Goal: Obtain resource: Download file/media

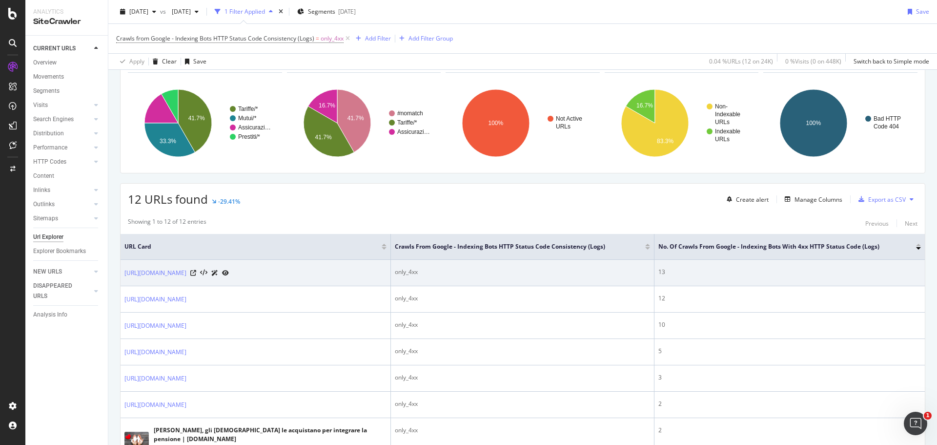
scroll to position [98, 0]
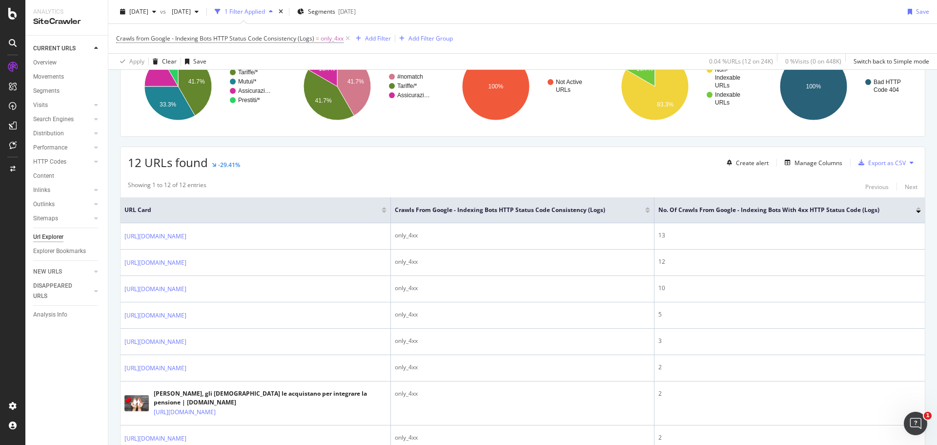
click at [912, 161] on div "12 URLs found -29.41% Create alert Manage Columns Export as CSV" at bounding box center [523, 159] width 805 height 24
click at [906, 160] on button at bounding box center [912, 163] width 12 height 16
click at [872, 160] on span "Export XML Sitemaps" at bounding box center [862, 163] width 58 height 9
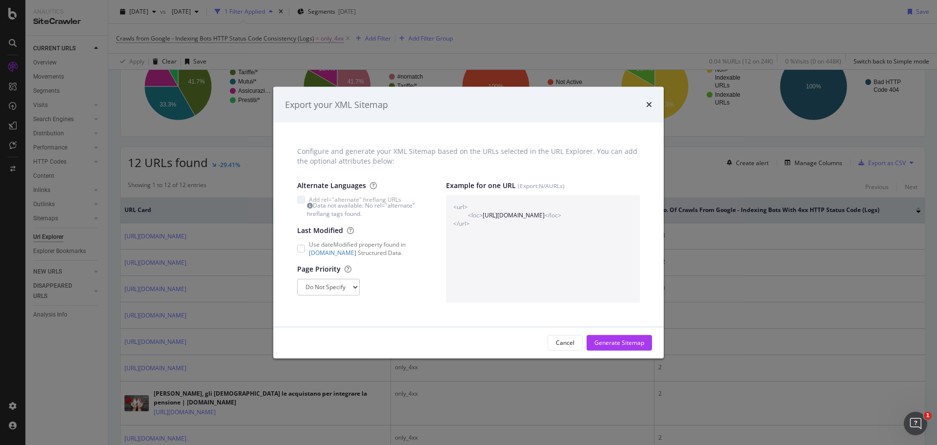
click at [647, 104] on icon "times" at bounding box center [649, 105] width 6 height 8
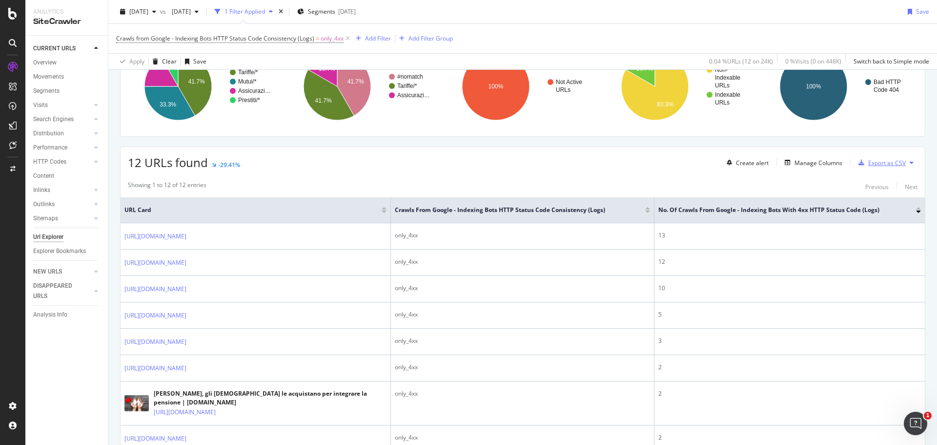
click at [872, 164] on div "Export as CSV" at bounding box center [888, 163] width 38 height 8
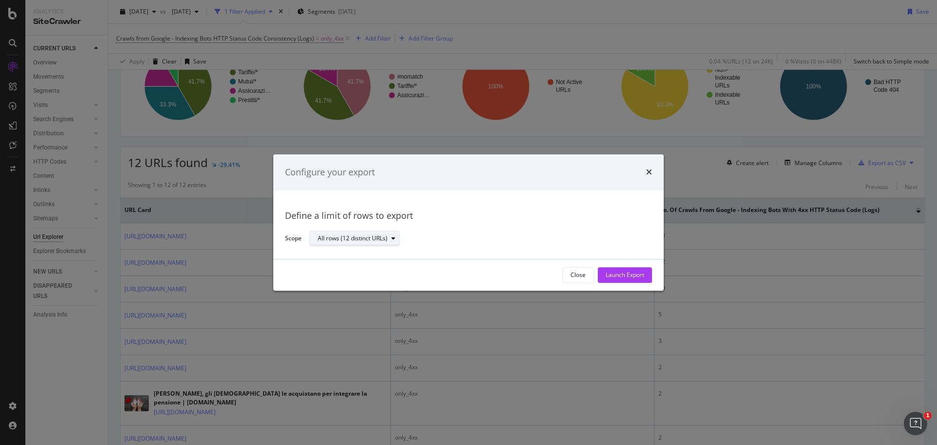
click at [347, 240] on div "All rows (12 distinct URLs)" at bounding box center [353, 239] width 70 height 6
click at [608, 272] on div "Launch Export" at bounding box center [625, 275] width 39 height 8
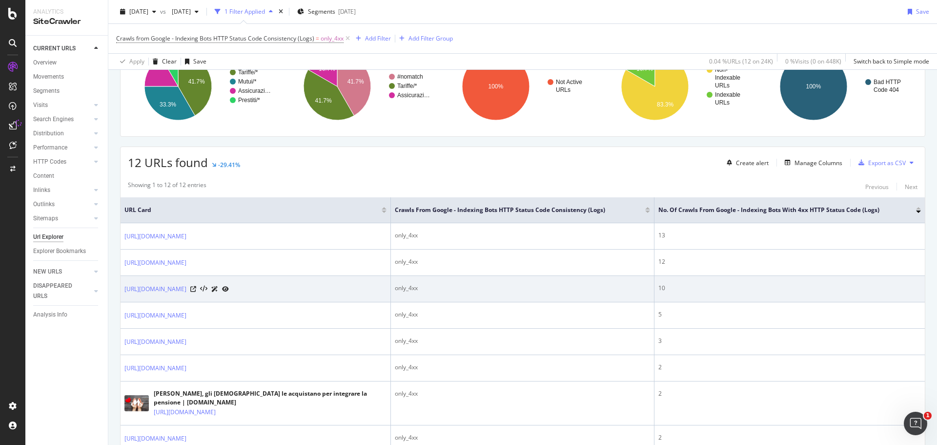
scroll to position [0, 0]
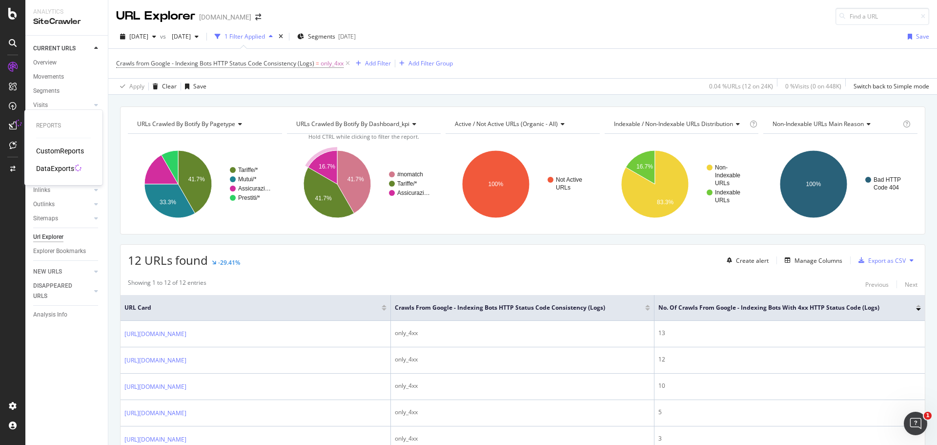
click at [51, 169] on div "DataExports" at bounding box center [55, 169] width 38 height 10
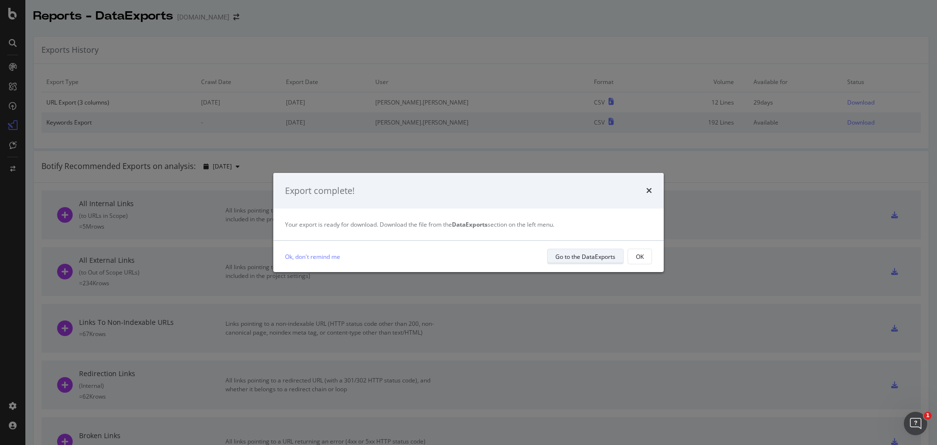
click at [585, 251] on div "Go to the DataExports" at bounding box center [586, 256] width 60 height 14
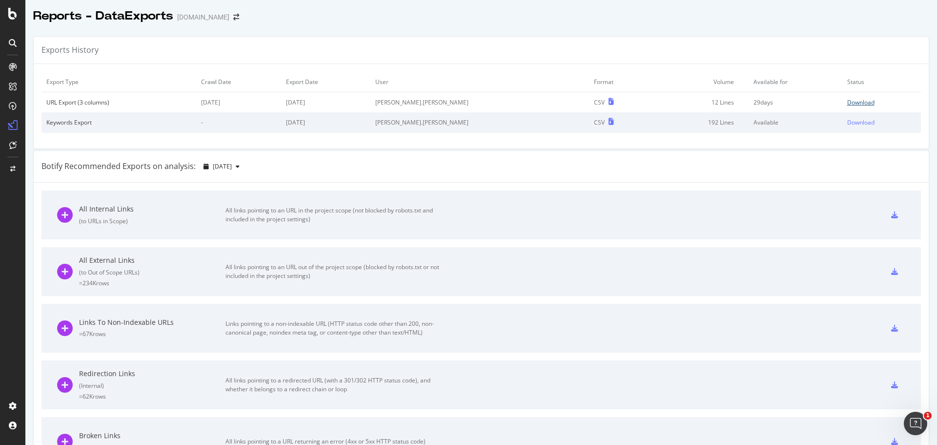
click at [848, 100] on div "Download" at bounding box center [861, 102] width 27 height 8
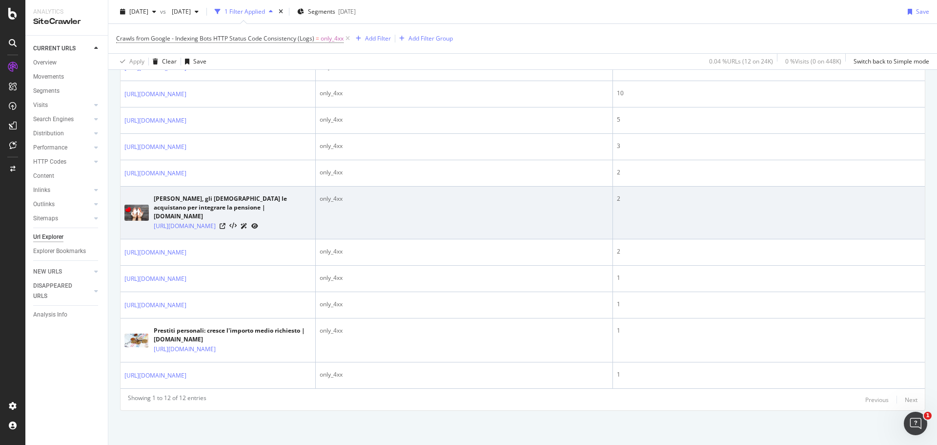
scroll to position [406, 0]
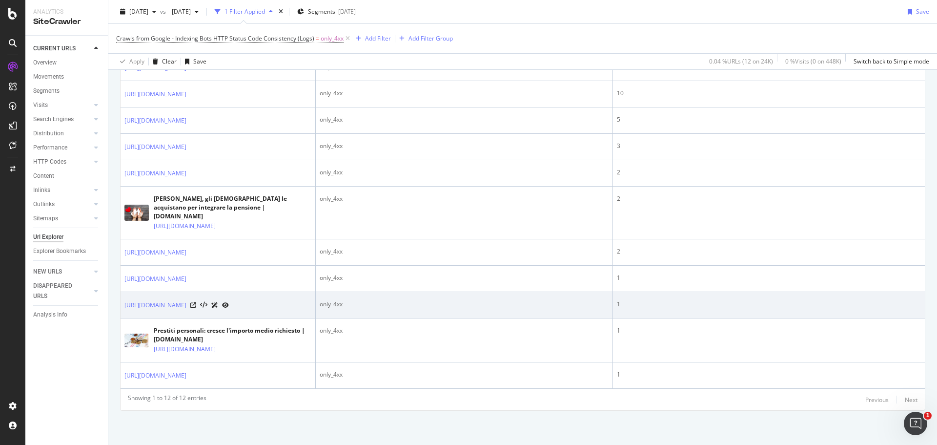
scroll to position [406, 0]
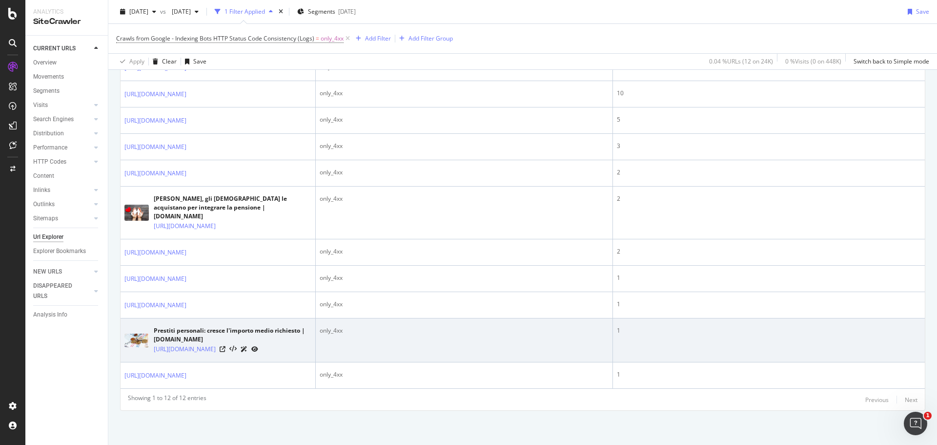
click at [258, 346] on icon at bounding box center [254, 349] width 7 height 6
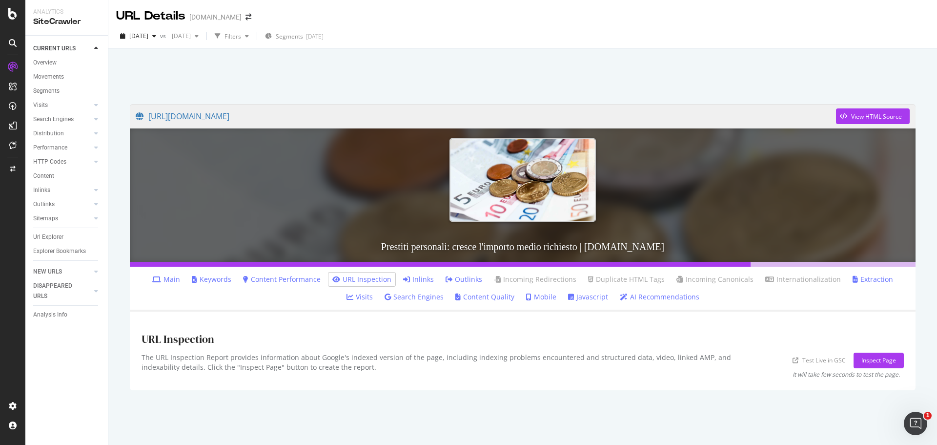
click at [411, 277] on link "Inlinks" at bounding box center [418, 279] width 31 height 10
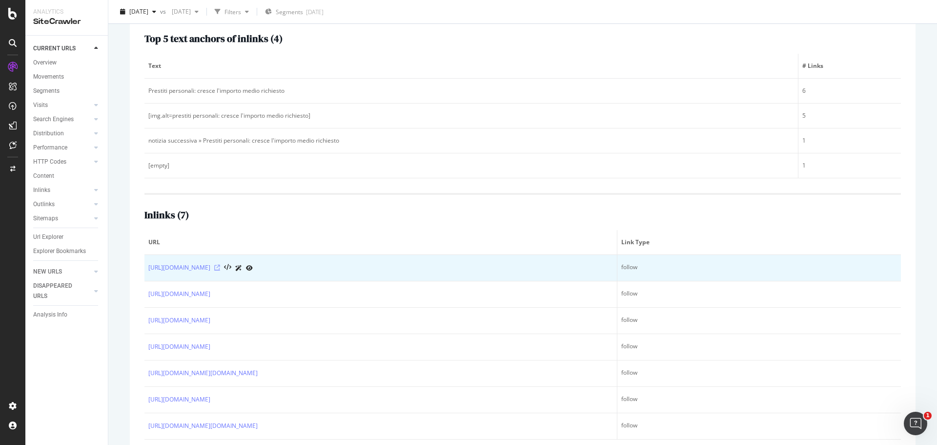
scroll to position [312, 0]
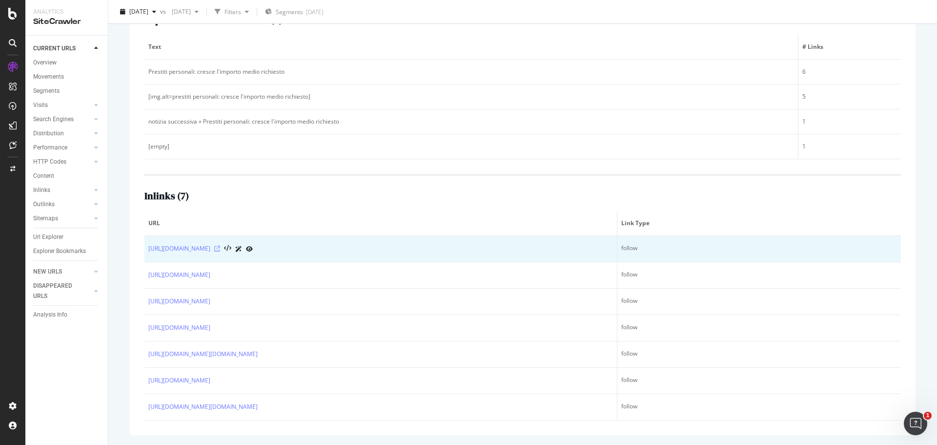
click at [217, 249] on icon at bounding box center [217, 249] width 6 height 6
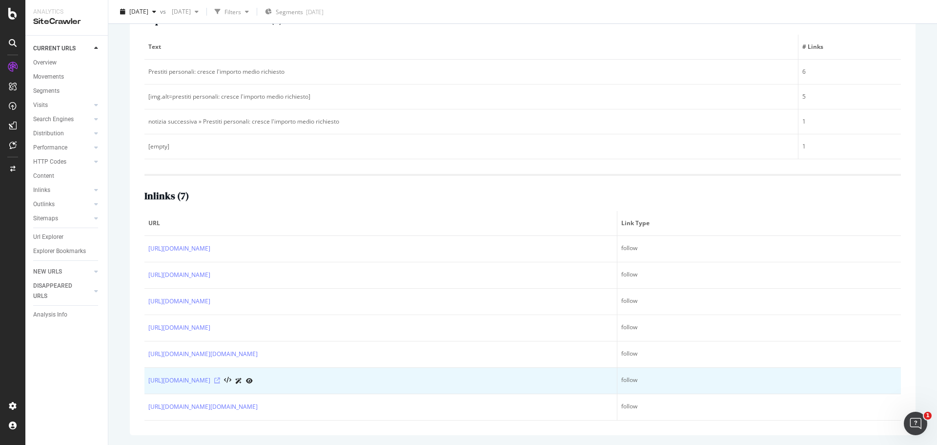
click at [220, 379] on icon at bounding box center [217, 380] width 6 height 6
